Goal: Task Accomplishment & Management: Manage account settings

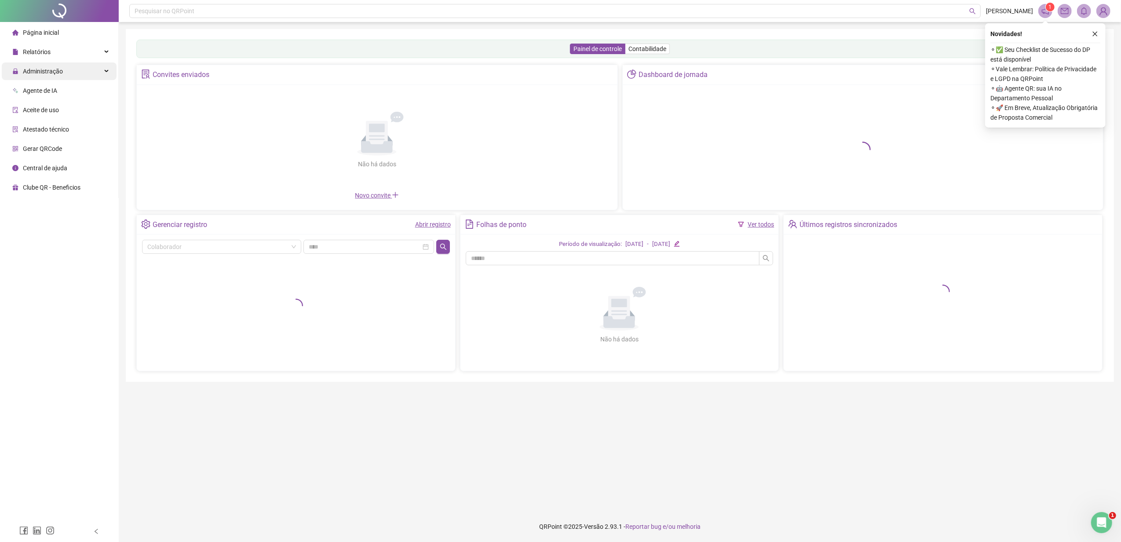
click at [58, 66] on span "Administração" at bounding box center [37, 71] width 51 height 18
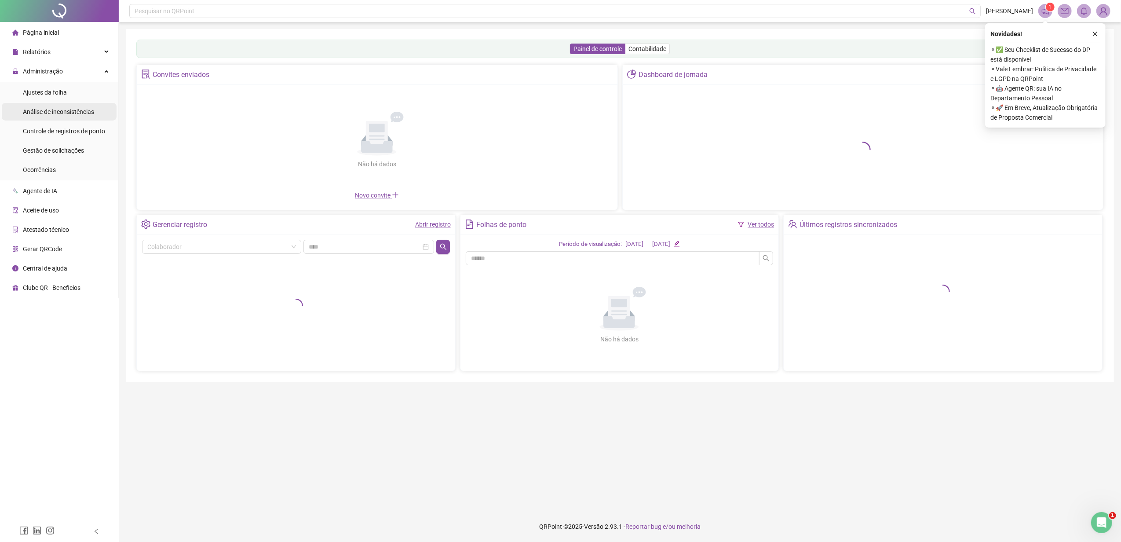
click at [75, 98] on li "Ajustes da folha" at bounding box center [59, 93] width 115 height 18
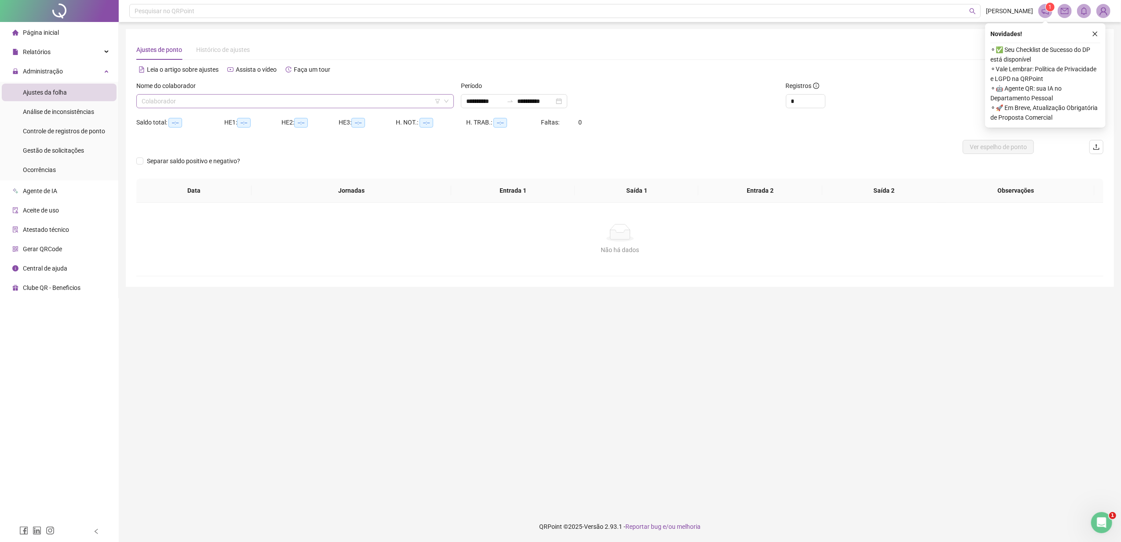
click at [231, 98] on input "search" at bounding box center [291, 101] width 299 height 13
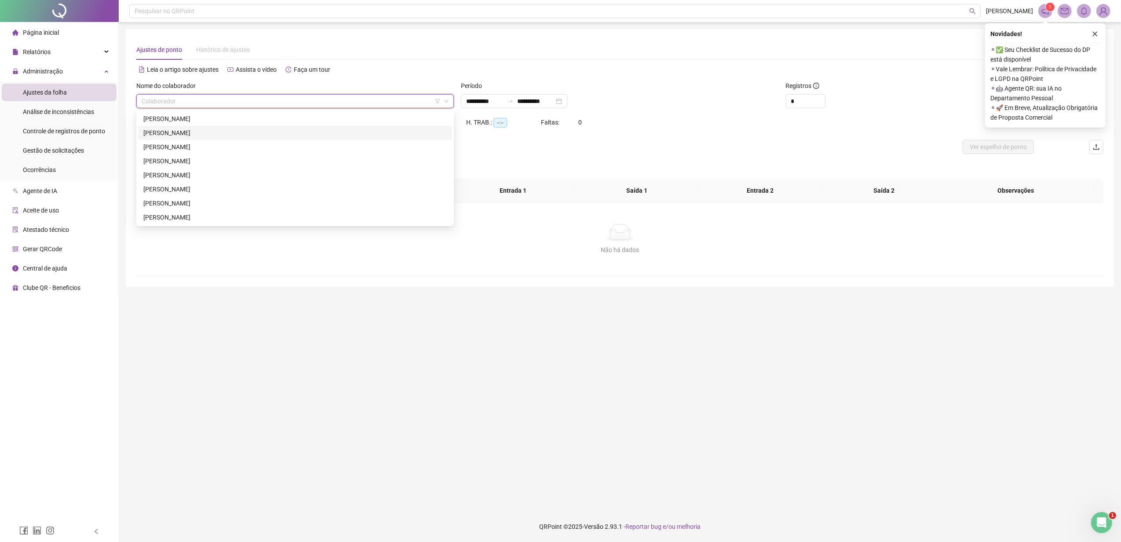
click at [229, 134] on div "[PERSON_NAME]" at bounding box center [294, 133] width 303 height 10
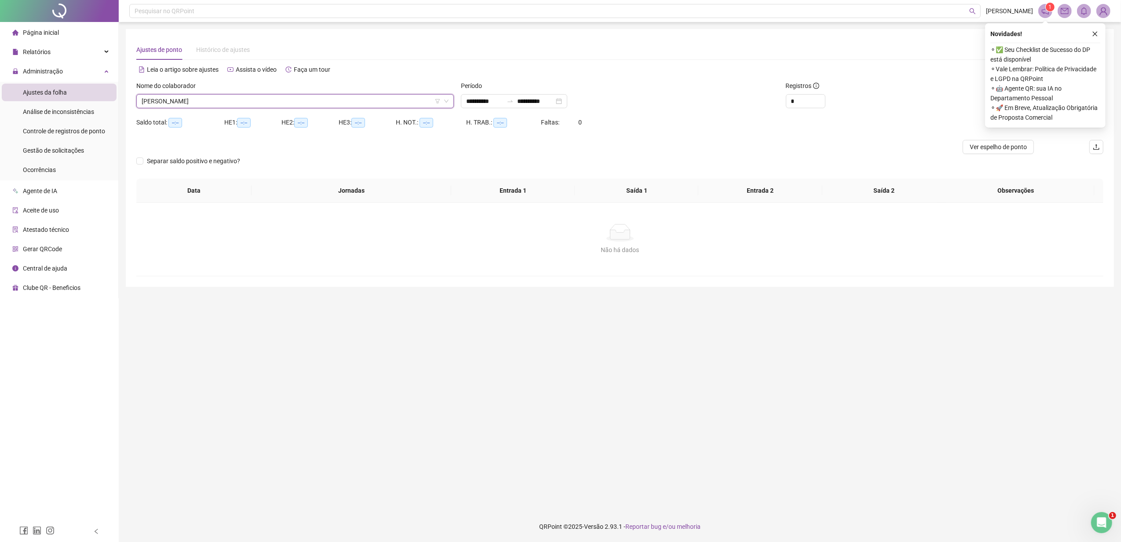
drag, startPoint x: 1095, startPoint y: 31, endPoint x: 1076, endPoint y: 41, distance: 21.8
click at [1092, 33] on icon "close" at bounding box center [1095, 34] width 6 height 6
click at [1054, 94] on button "Buscar registros" at bounding box center [1046, 101] width 69 height 14
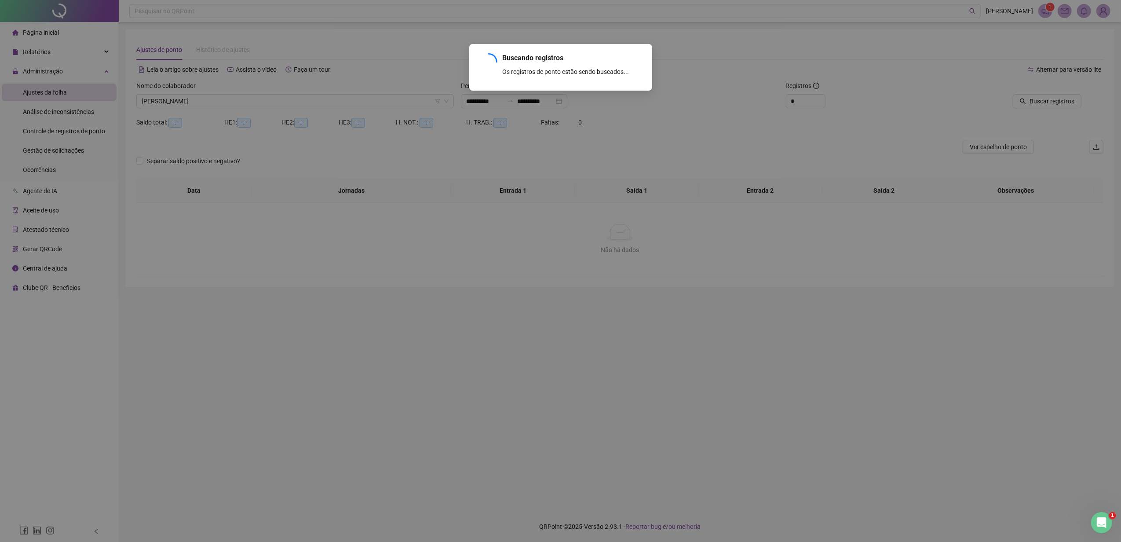
click at [291, 98] on div "Buscando registros Os registros de ponto estão sendo buscados... OK" at bounding box center [560, 271] width 1121 height 542
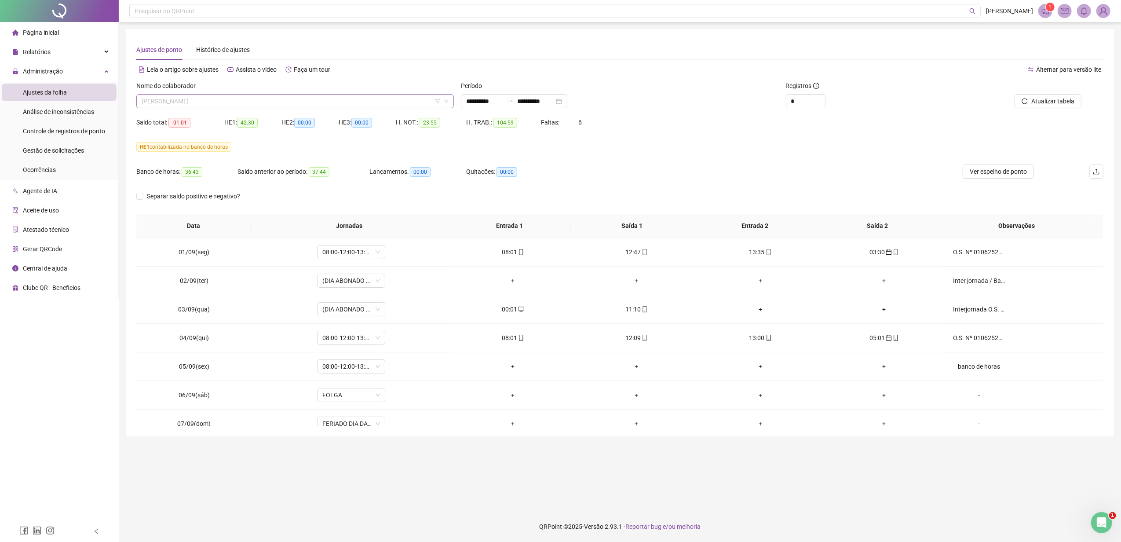
click at [289, 101] on span "[PERSON_NAME]" at bounding box center [295, 101] width 307 height 13
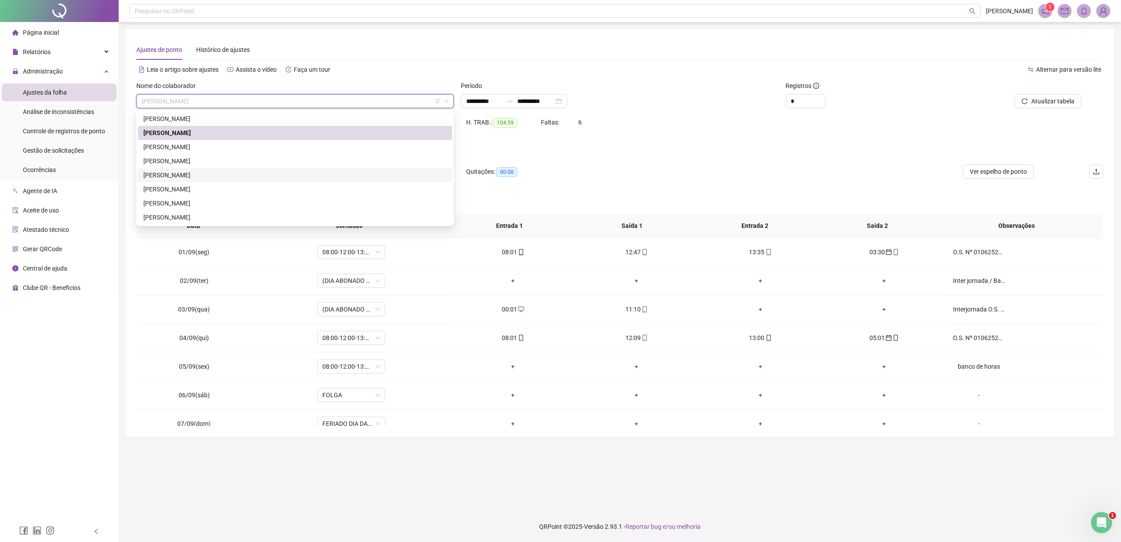
click at [248, 174] on div "[PERSON_NAME]" at bounding box center [294, 175] width 303 height 10
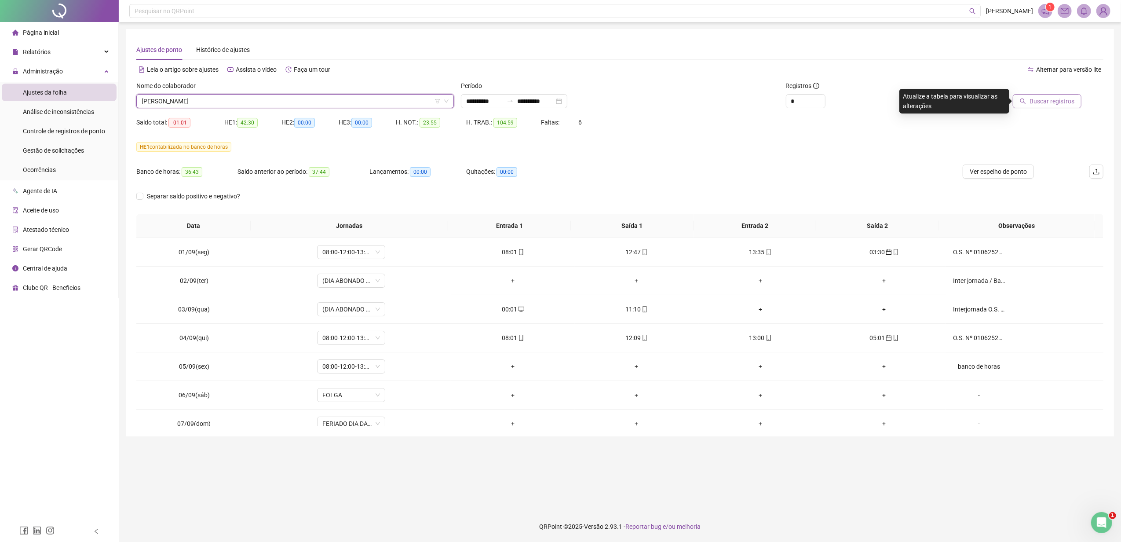
click at [1043, 106] on button "Buscar registros" at bounding box center [1046, 101] width 69 height 14
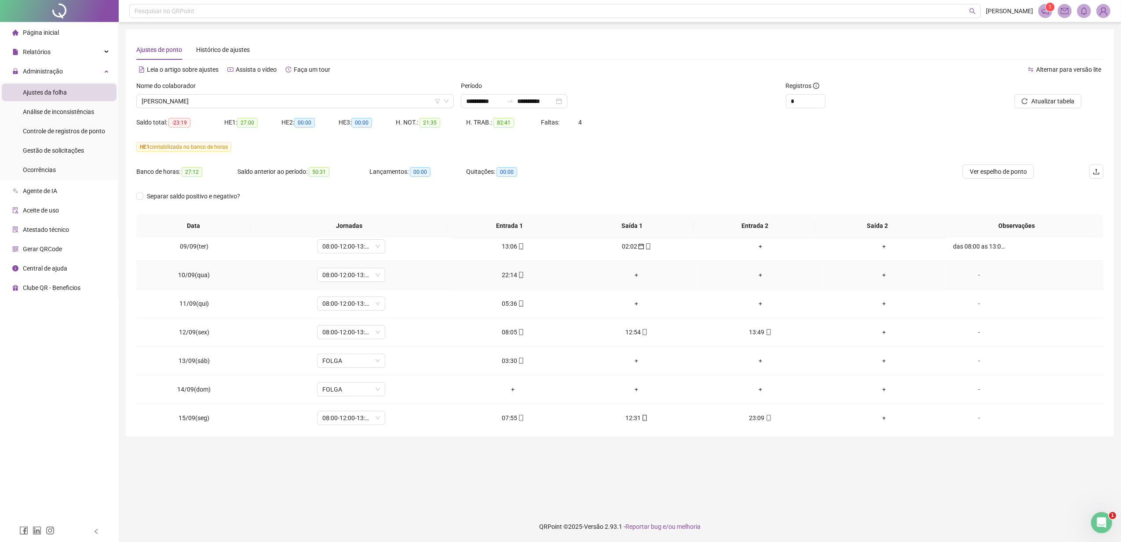
scroll to position [272, 0]
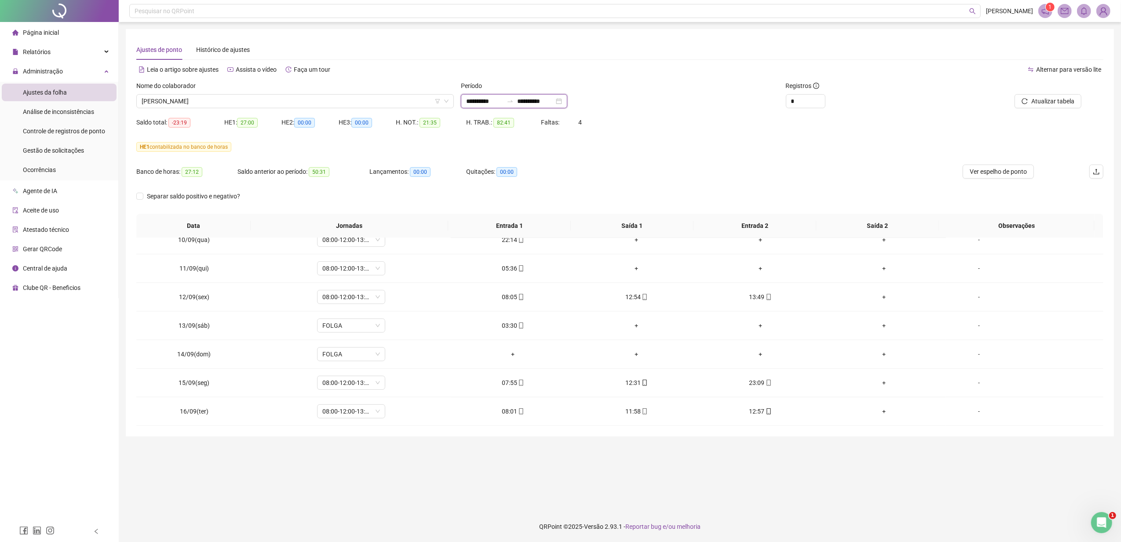
click at [553, 98] on input "**********" at bounding box center [535, 101] width 37 height 10
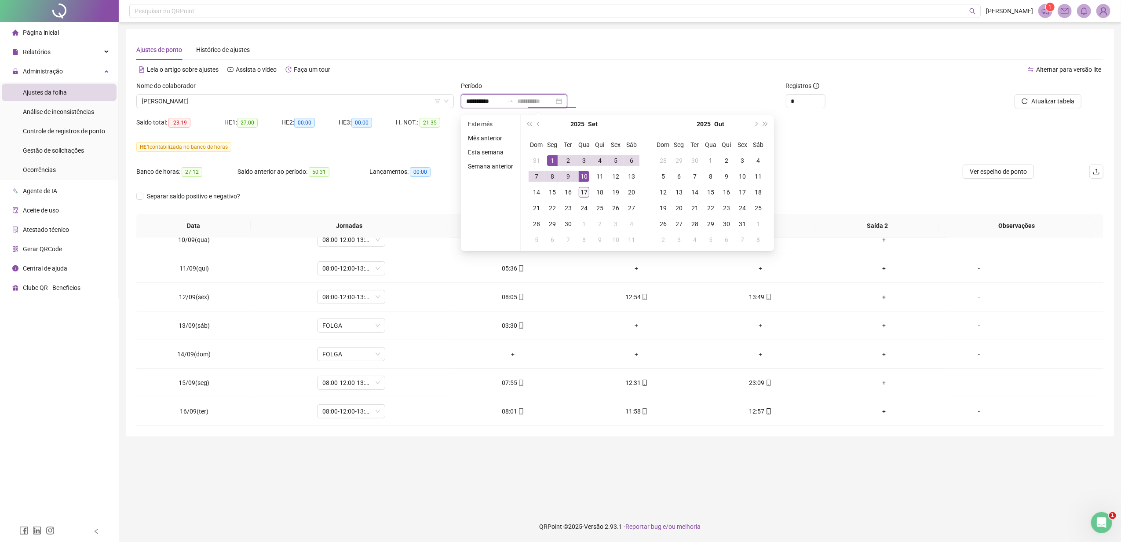
type input "**********"
click at [586, 194] on div "17" at bounding box center [584, 192] width 11 height 11
type input "**********"
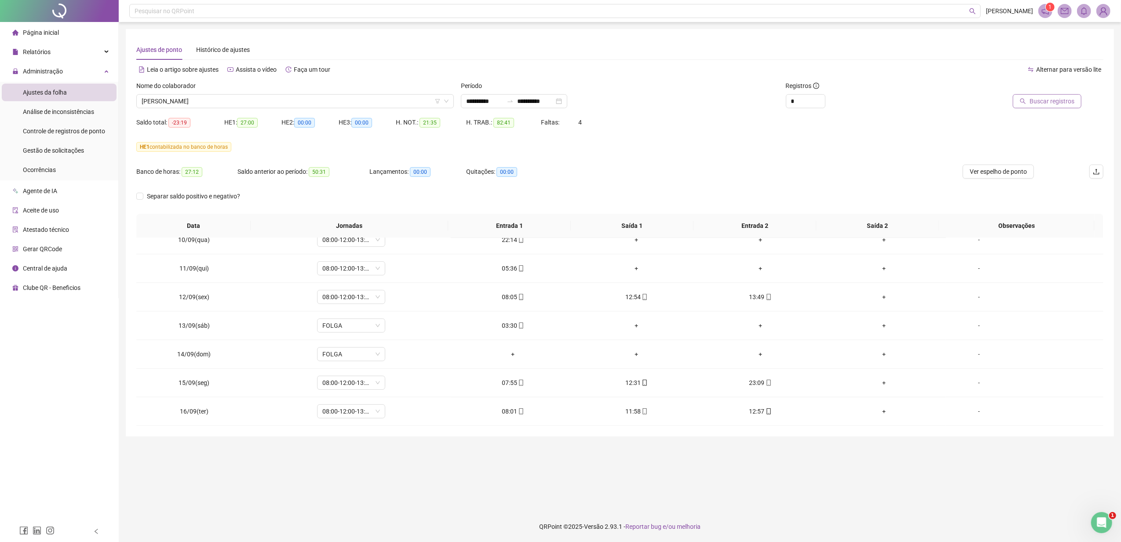
click at [1036, 104] on span "Buscar registros" at bounding box center [1051, 101] width 45 height 10
click at [354, 101] on span "[PERSON_NAME]" at bounding box center [295, 101] width 307 height 13
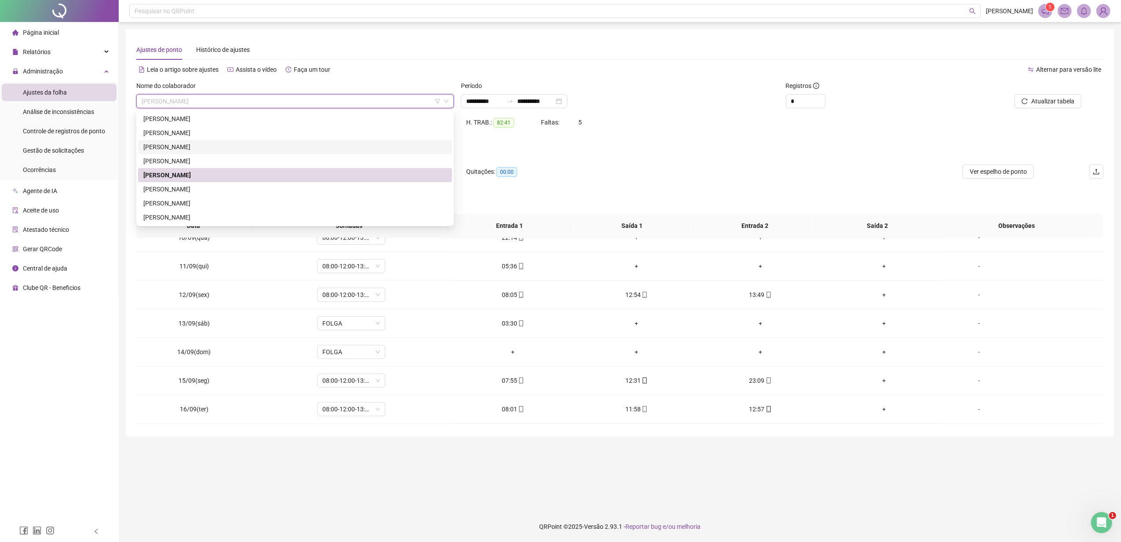
click at [258, 149] on div "[PERSON_NAME]" at bounding box center [294, 147] width 303 height 10
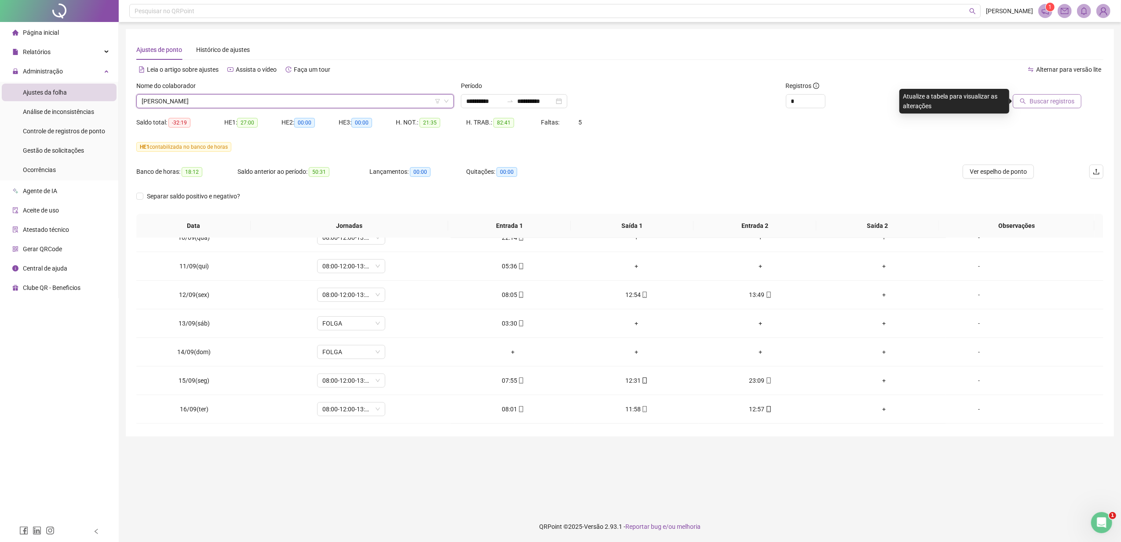
click at [1037, 100] on span "Buscar registros" at bounding box center [1051, 101] width 45 height 10
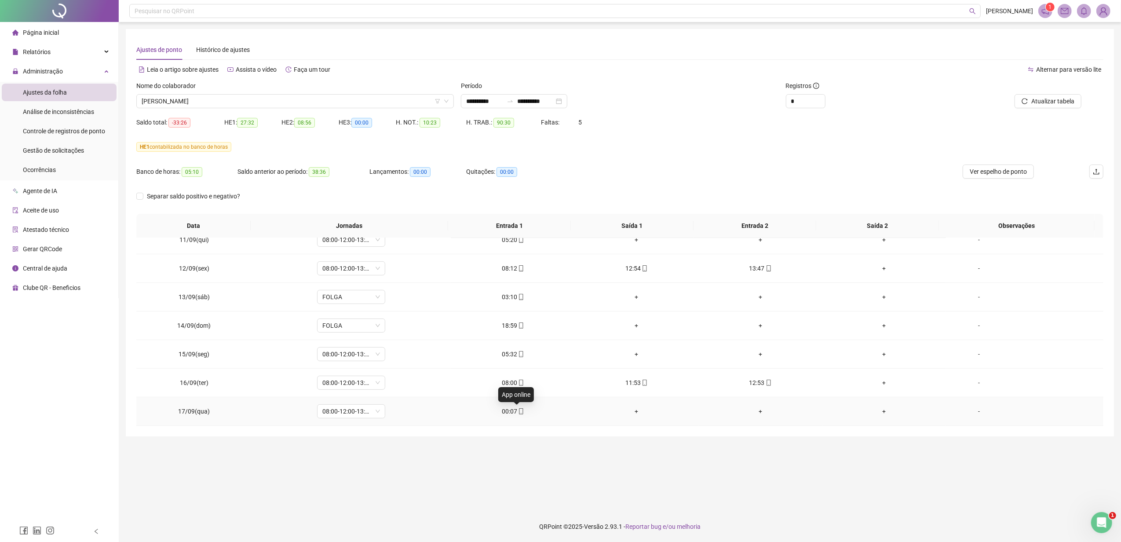
click at [519, 414] on icon "mobile" at bounding box center [521, 411] width 4 height 6
type input "**********"
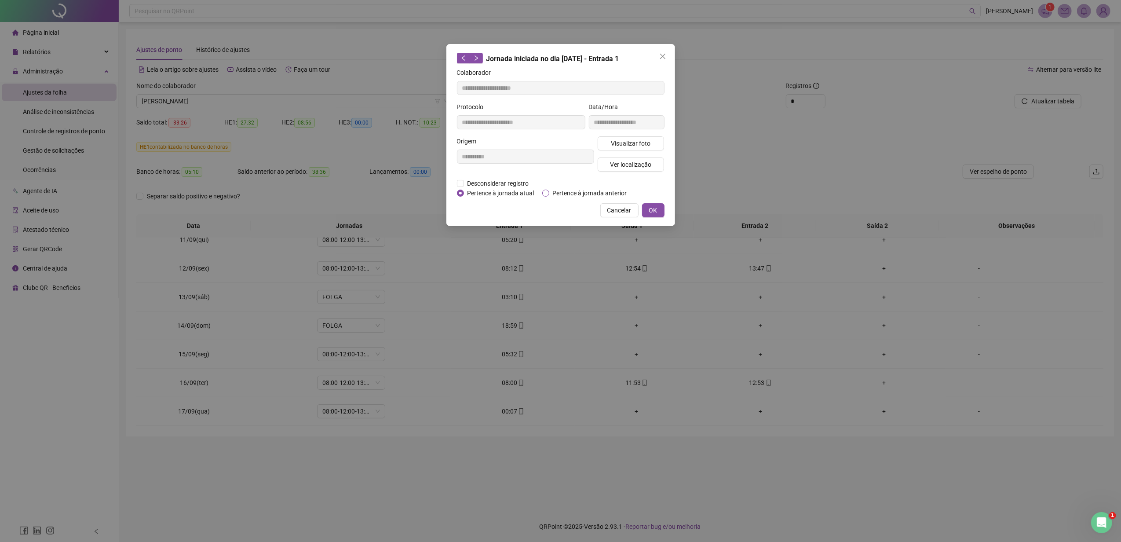
click at [570, 194] on span "Pertence à jornada anterior" at bounding box center [589, 193] width 81 height 10
click at [663, 211] on button "OK" at bounding box center [653, 210] width 22 height 14
click at [653, 210] on span "OK" at bounding box center [653, 210] width 8 height 10
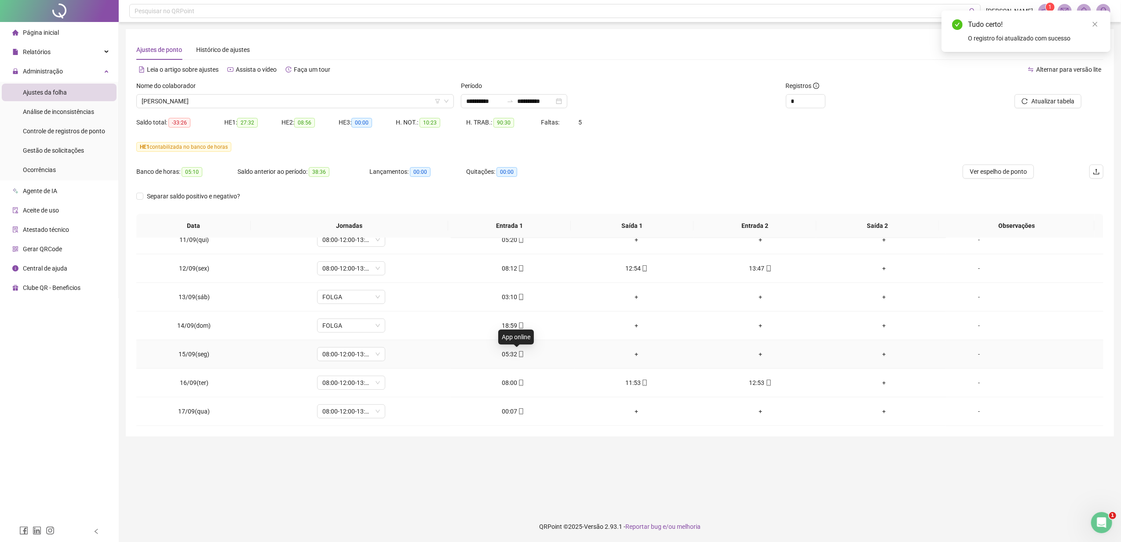
click at [518, 353] on icon "mobile" at bounding box center [521, 354] width 6 height 6
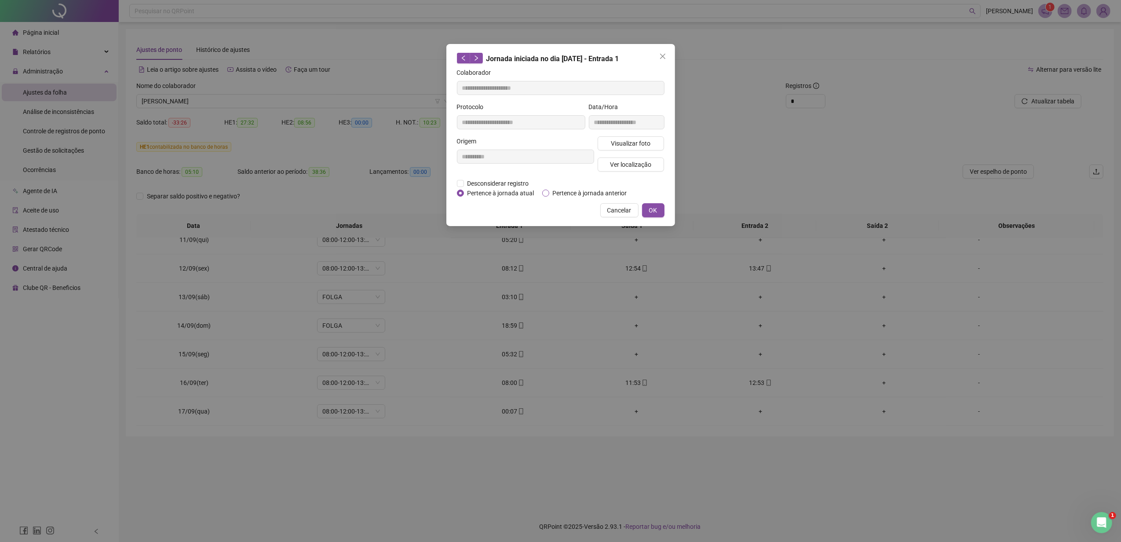
drag, startPoint x: 583, startPoint y: 192, endPoint x: 621, endPoint y: 199, distance: 38.4
click at [583, 193] on span "Pertence à jornada anterior" at bounding box center [589, 193] width 81 height 10
click at [651, 211] on span "OK" at bounding box center [653, 210] width 8 height 10
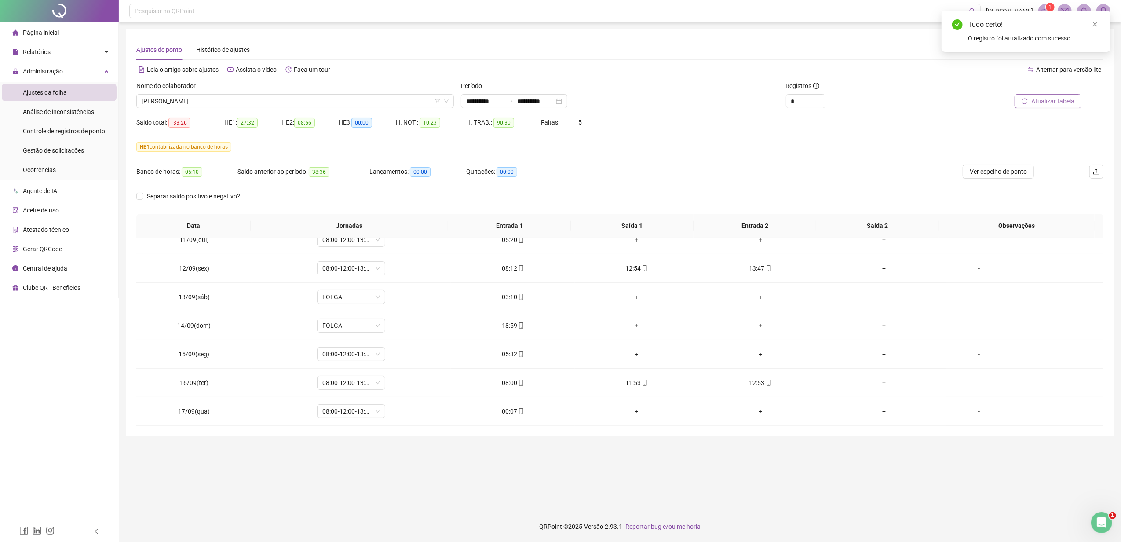
click at [1026, 106] on button "Atualizar tabela" at bounding box center [1047, 101] width 67 height 14
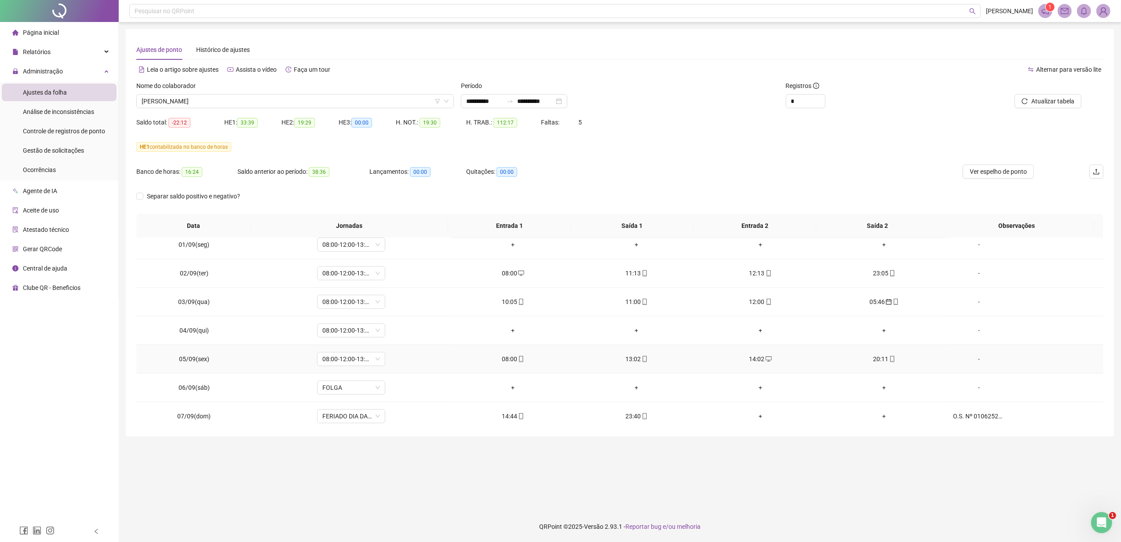
scroll to position [0, 0]
